Goal: Task Accomplishment & Management: Use online tool/utility

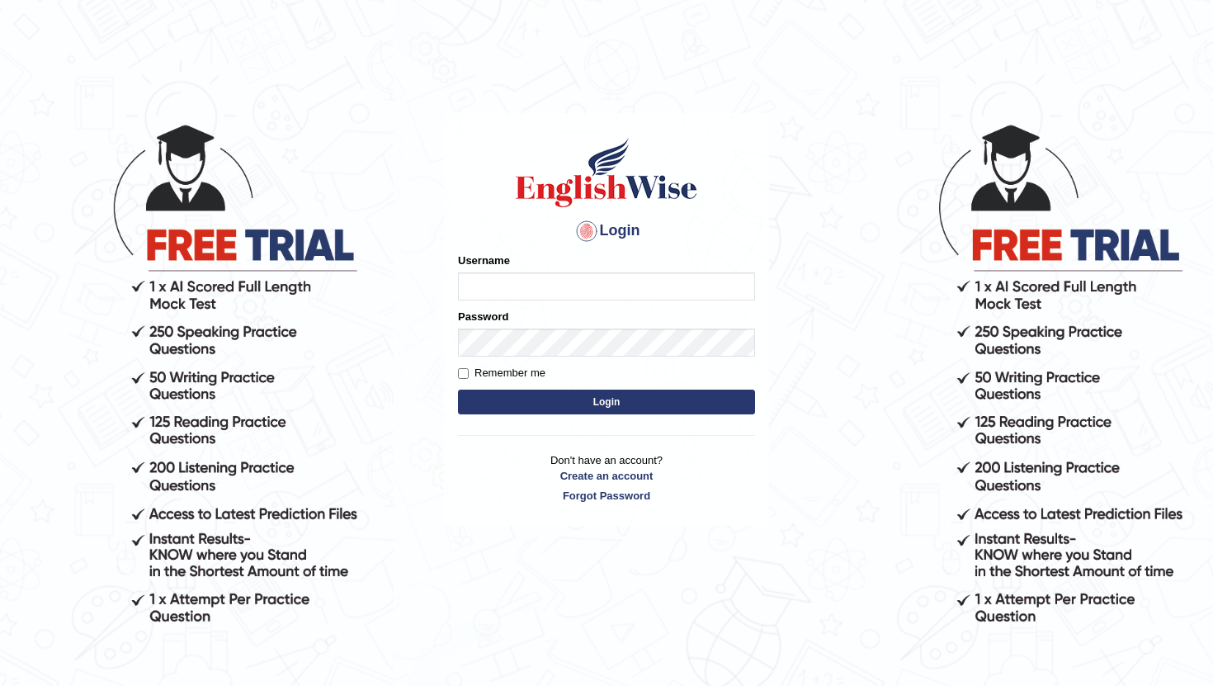
click at [559, 286] on input "Username" at bounding box center [606, 286] width 297 height 28
type input "ken32"
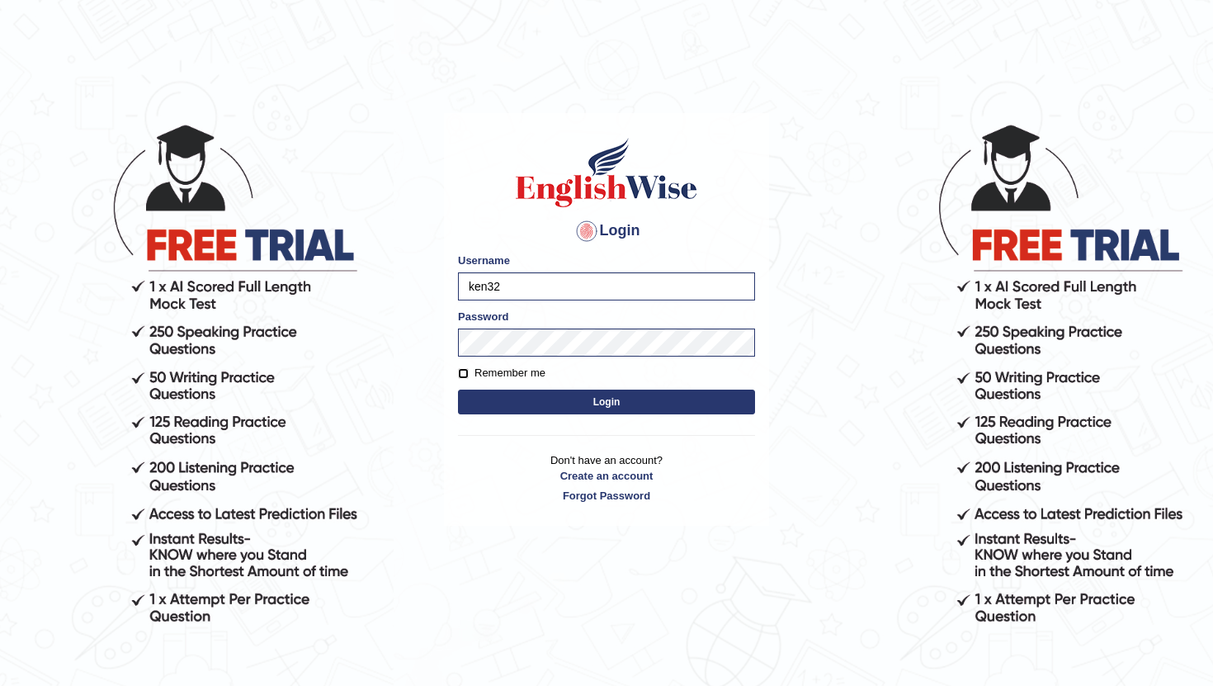
click at [461, 375] on input "Remember me" at bounding box center [463, 373] width 11 height 11
checkbox input "true"
click at [549, 392] on button "Login" at bounding box center [606, 401] width 297 height 25
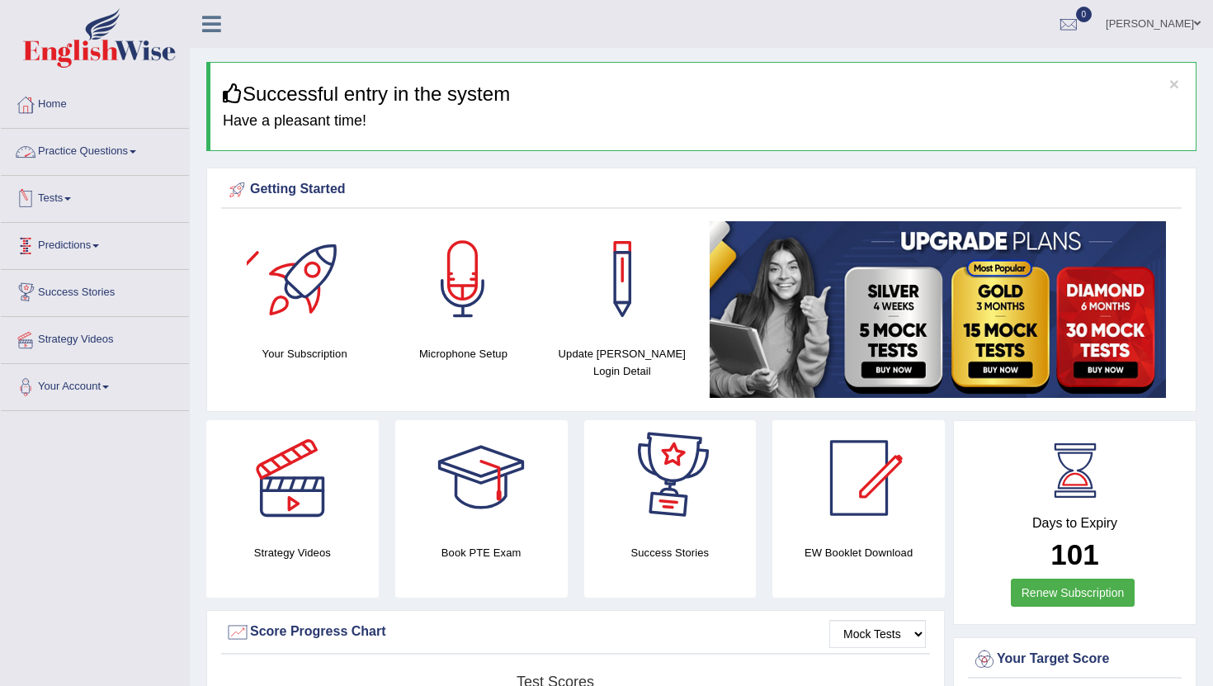
click at [87, 153] on link "Practice Questions" at bounding box center [95, 149] width 188 height 41
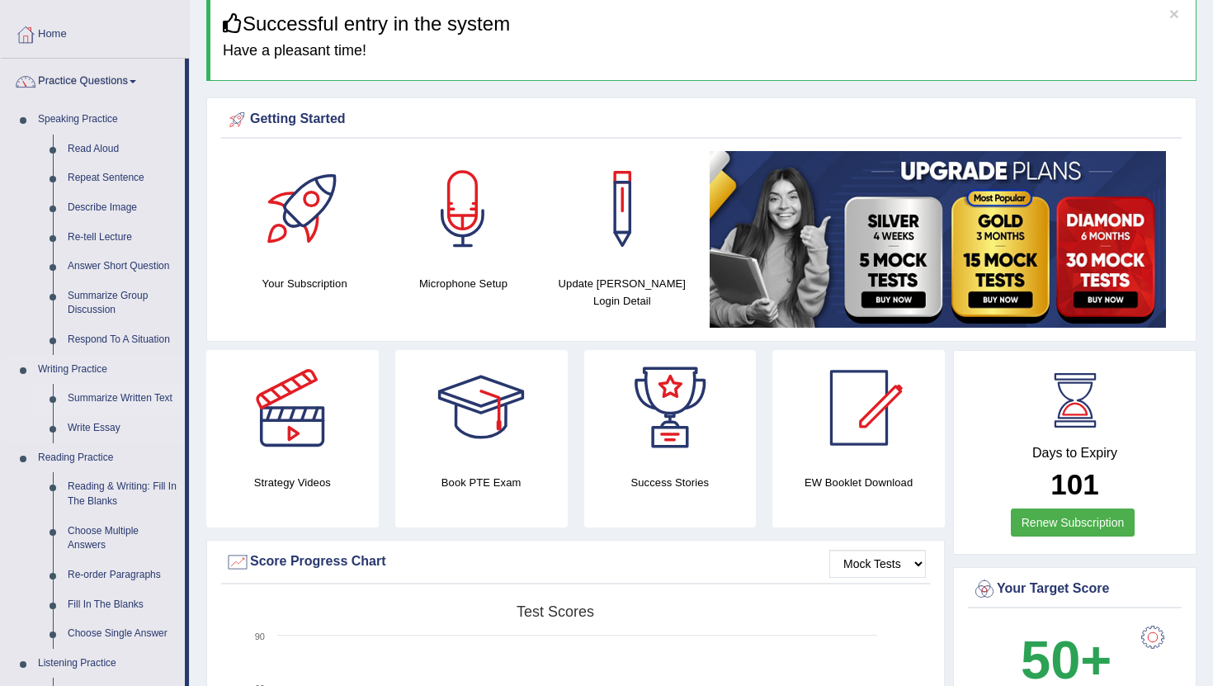
scroll to position [84, 0]
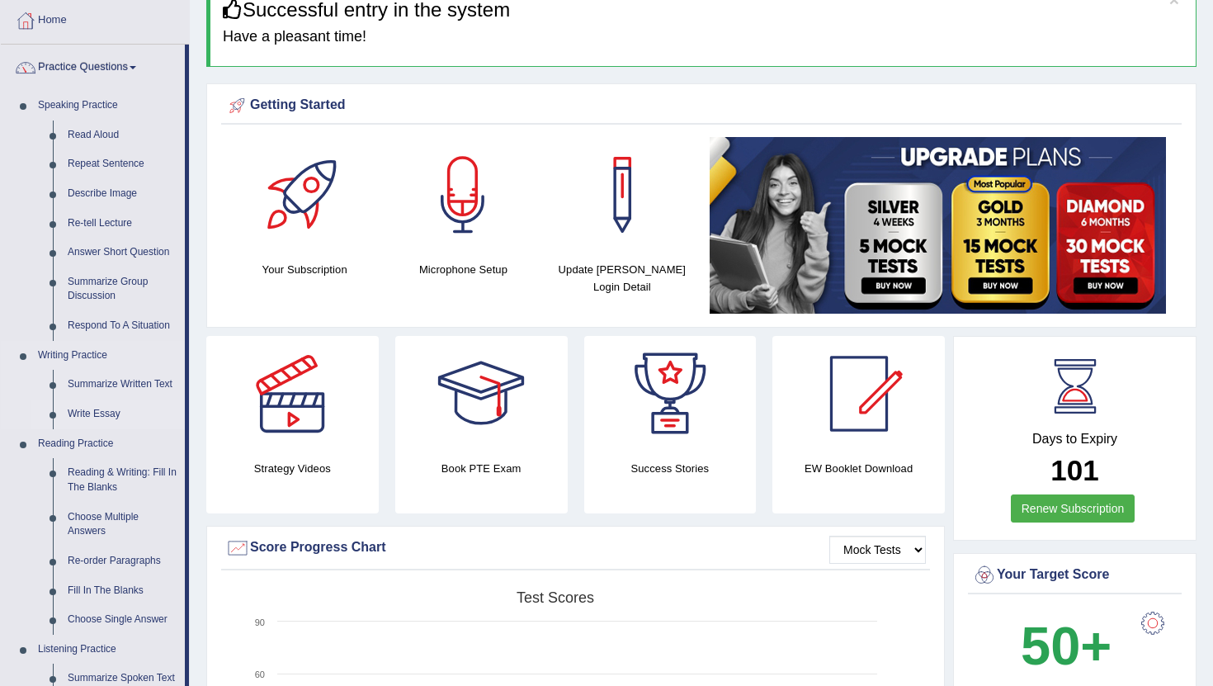
click at [90, 411] on link "Write Essay" at bounding box center [122, 414] width 125 height 30
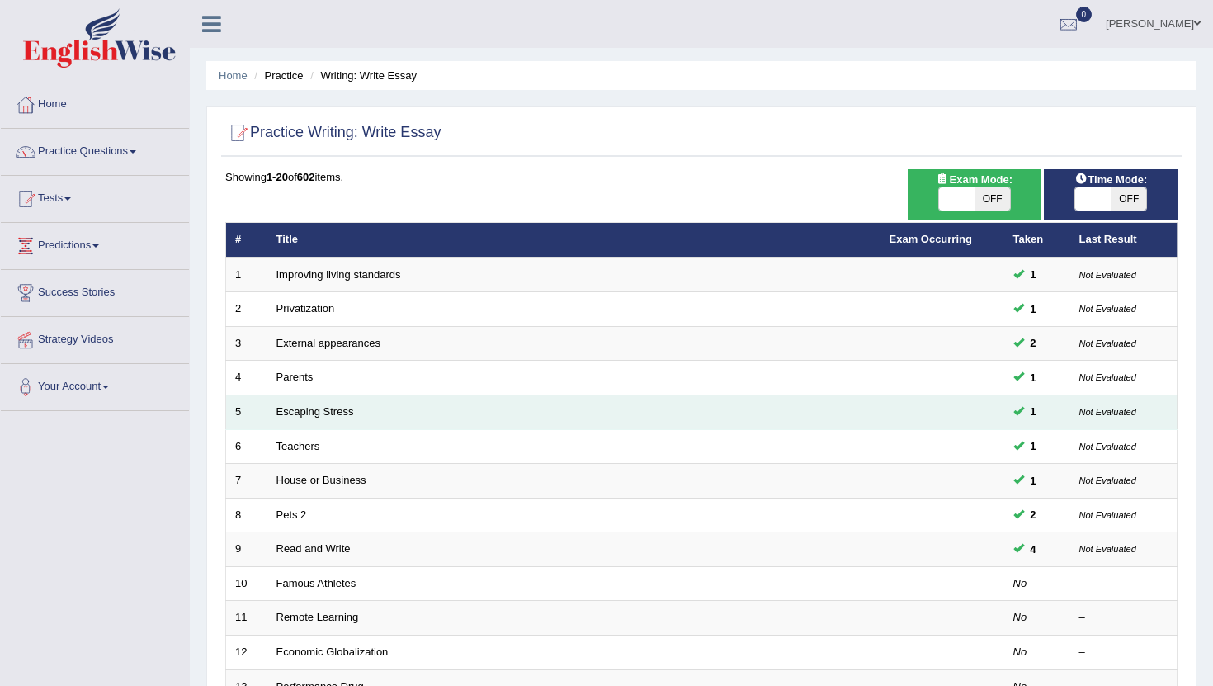
scroll to position [136, 0]
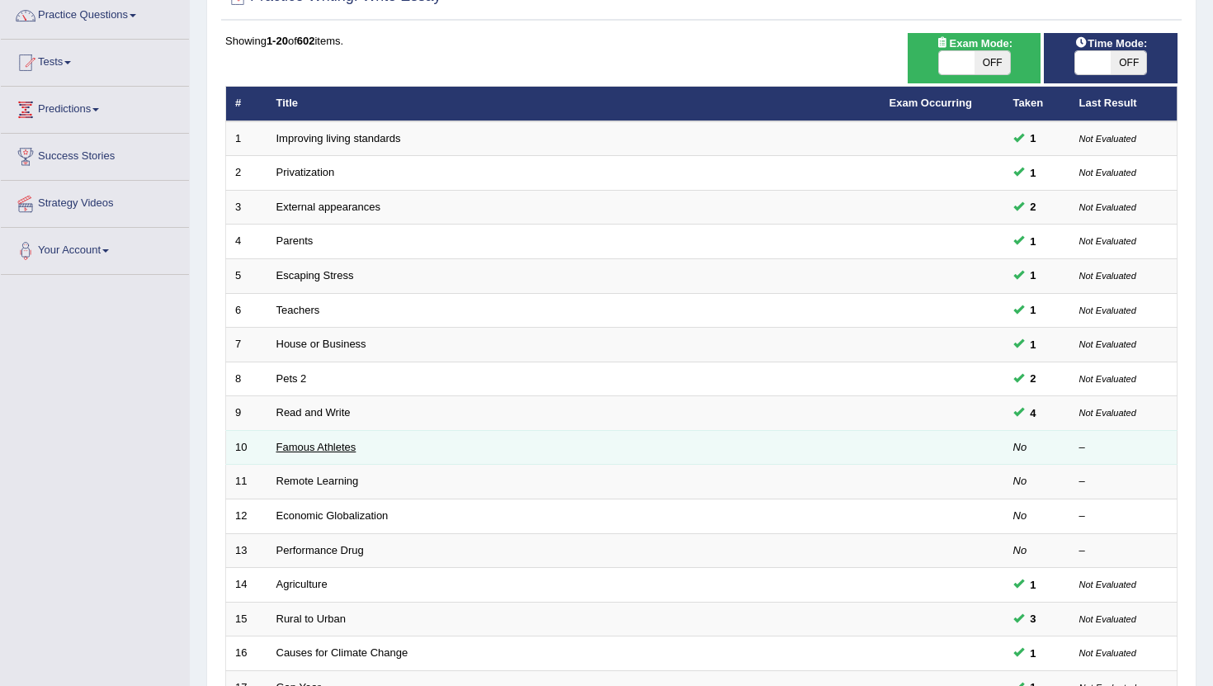
click at [317, 446] on link "Famous Athletes" at bounding box center [316, 447] width 80 height 12
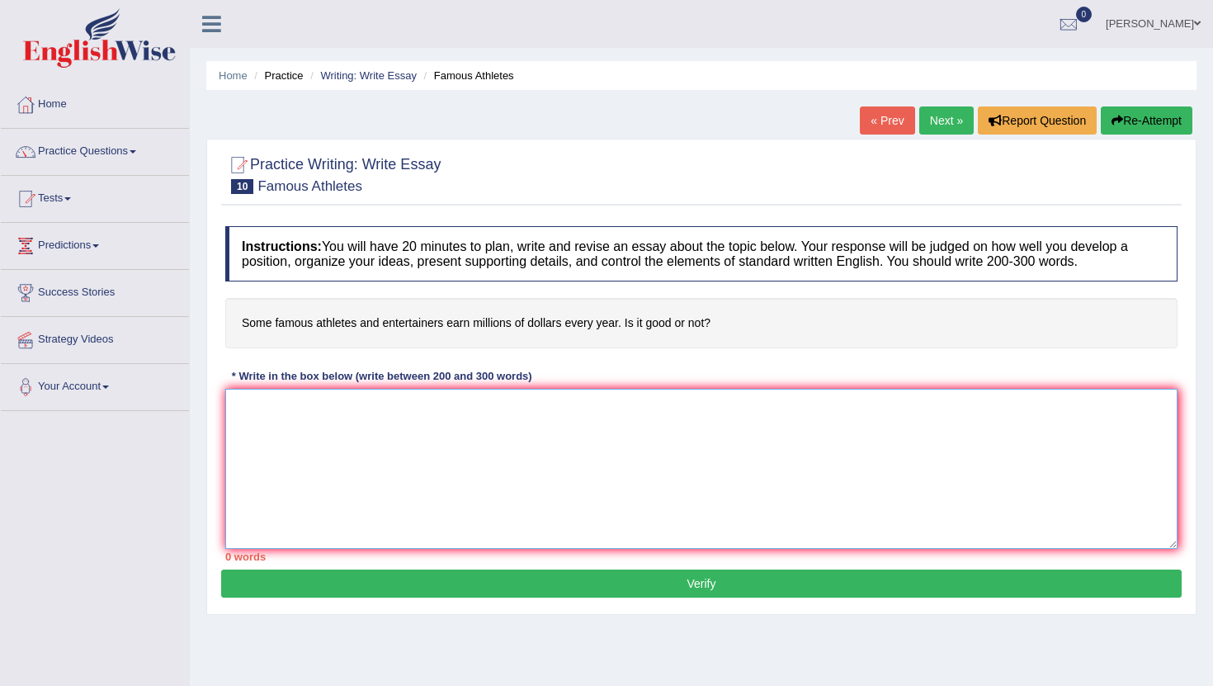
click at [287, 398] on textarea at bounding box center [701, 469] width 952 height 160
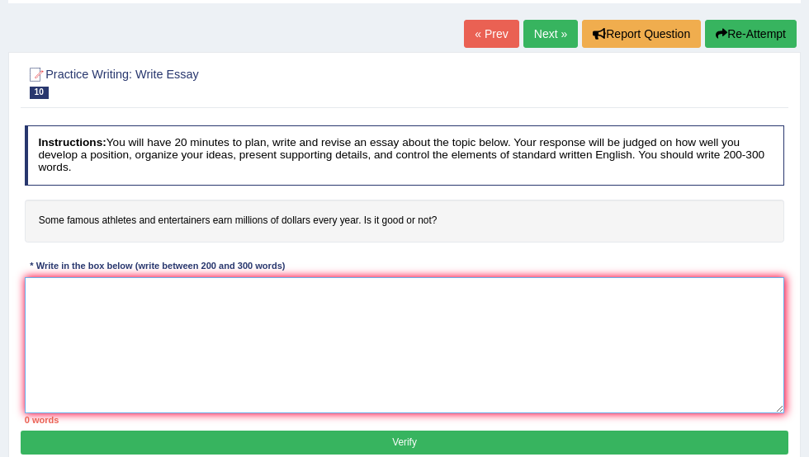
scroll to position [109, 0]
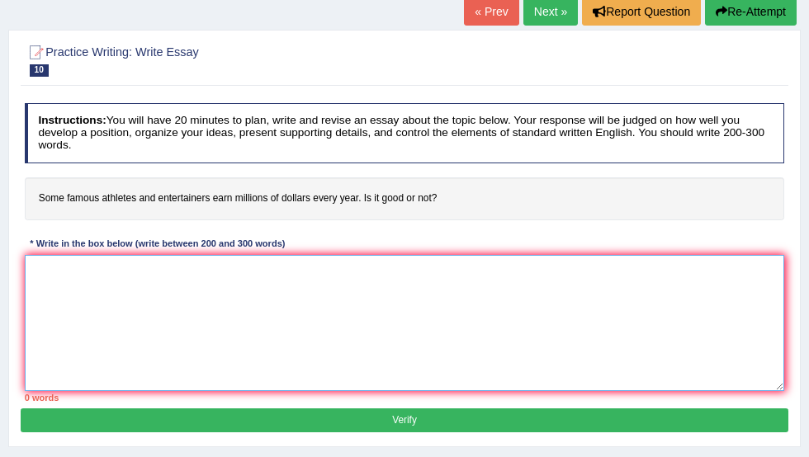
click at [367, 260] on textarea at bounding box center [405, 323] width 760 height 136
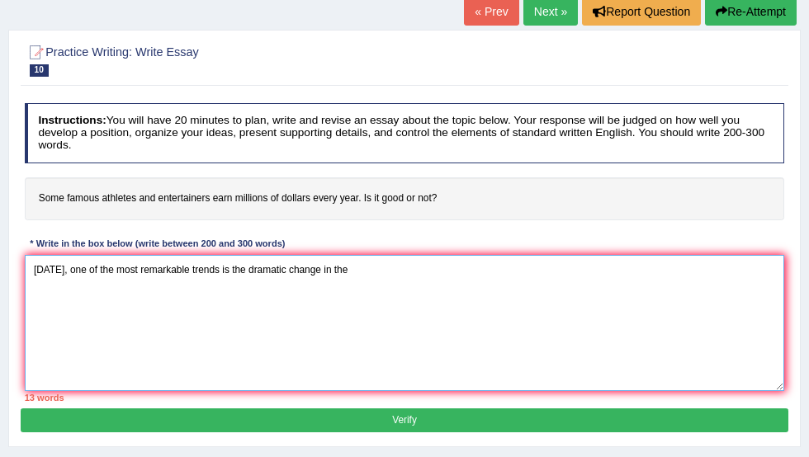
type textarea "Today, one of the most remarkable trends is the dramatic change in the"
